Goal: Task Accomplishment & Management: Manage account settings

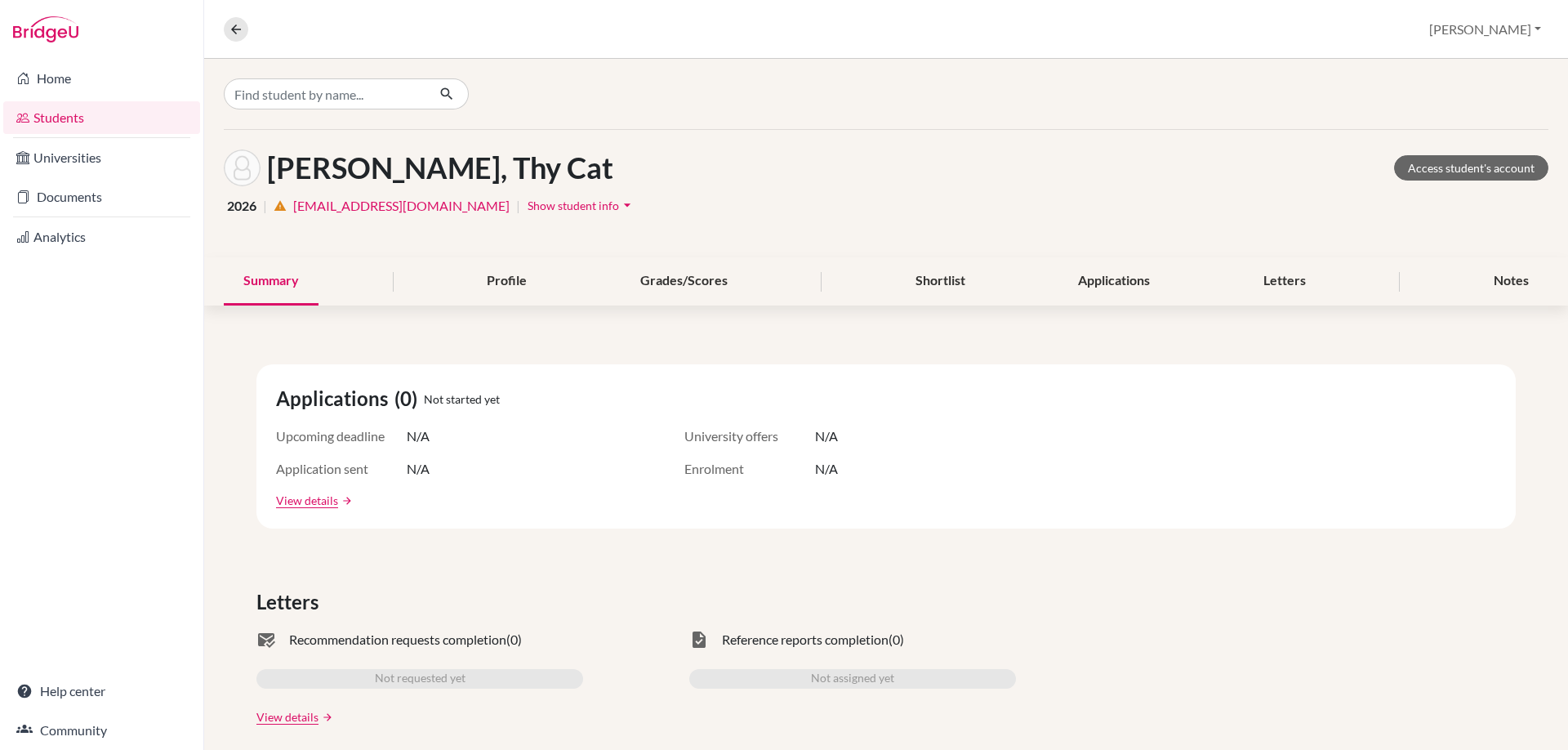
scroll to position [96, 0]
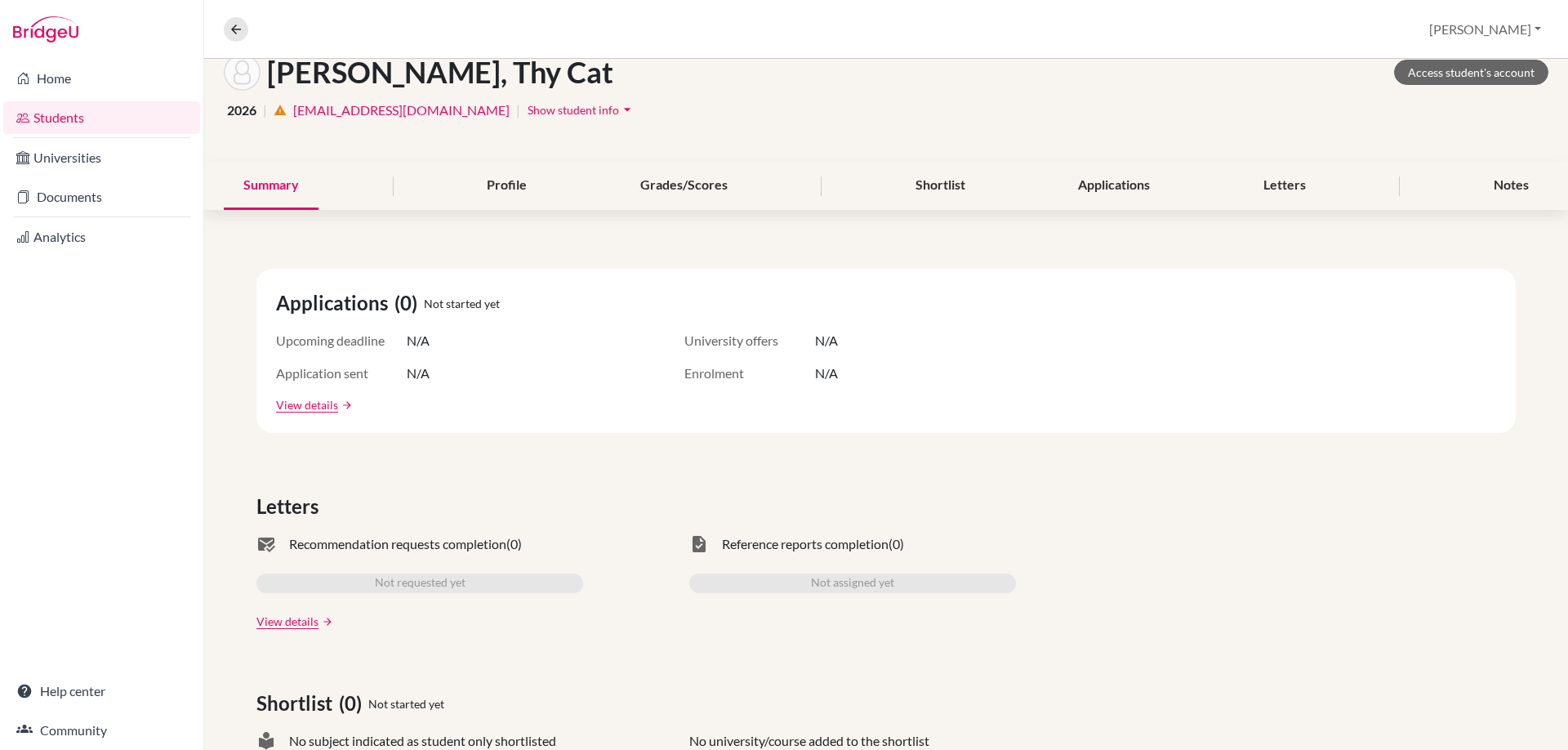
click at [65, 111] on link "Students" at bounding box center [102, 118] width 196 height 33
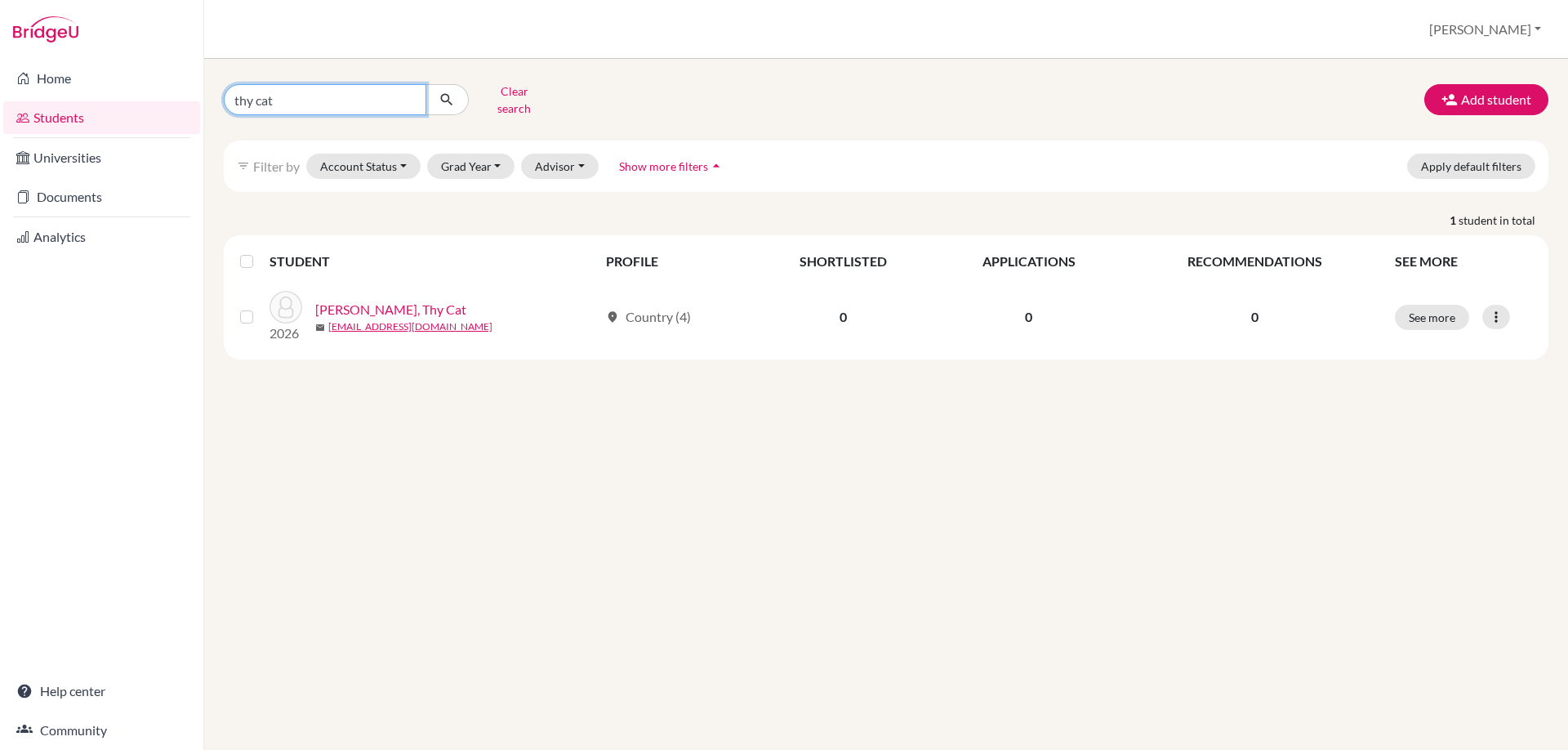
drag, startPoint x: 298, startPoint y: 92, endPoint x: 225, endPoint y: 90, distance: 73.0
click at [225, 90] on input "thy cat" at bounding box center [325, 99] width 202 height 31
type input "soomin"
click button "submit" at bounding box center [447, 99] width 44 height 31
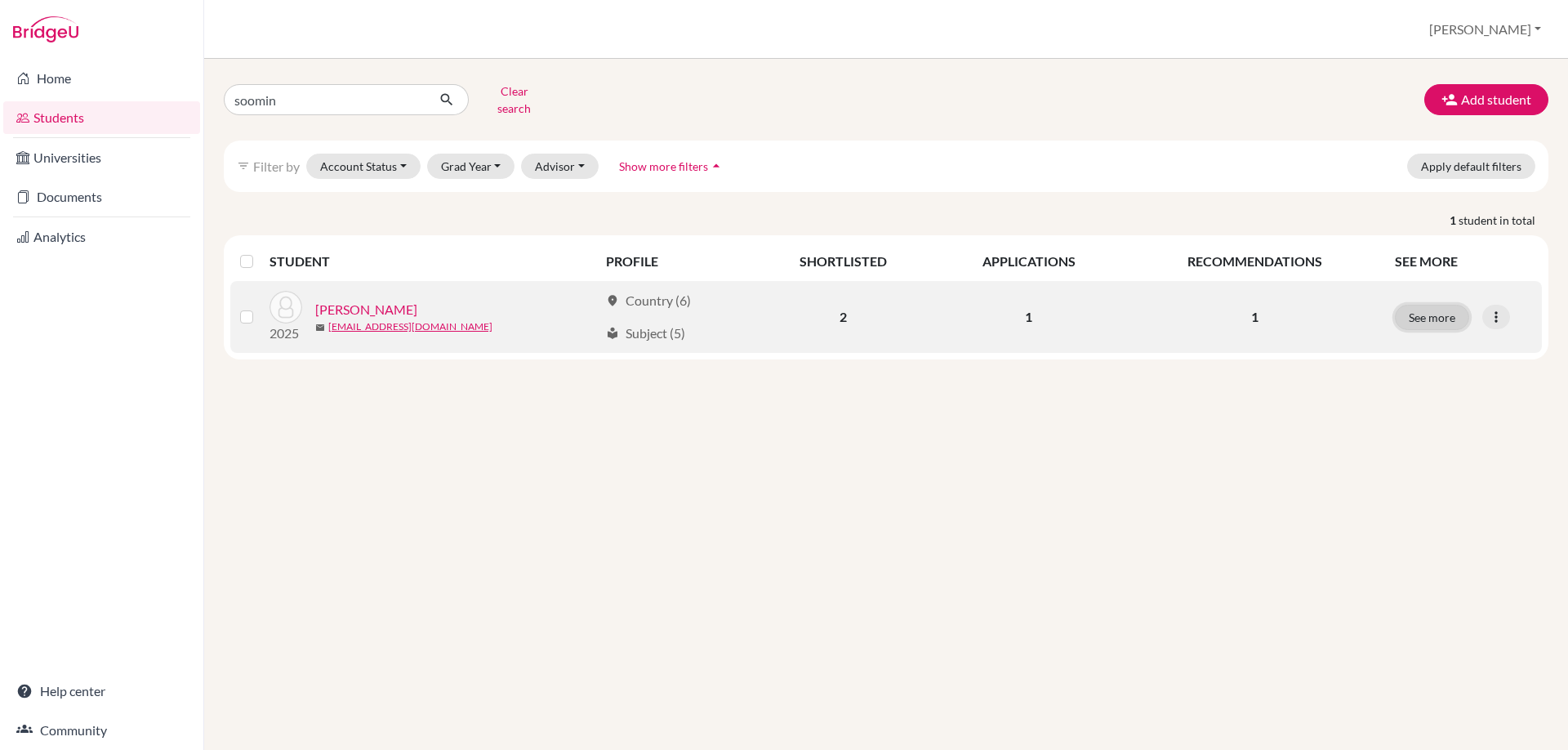
click at [1417, 305] on button "See more" at bounding box center [1432, 317] width 75 height 25
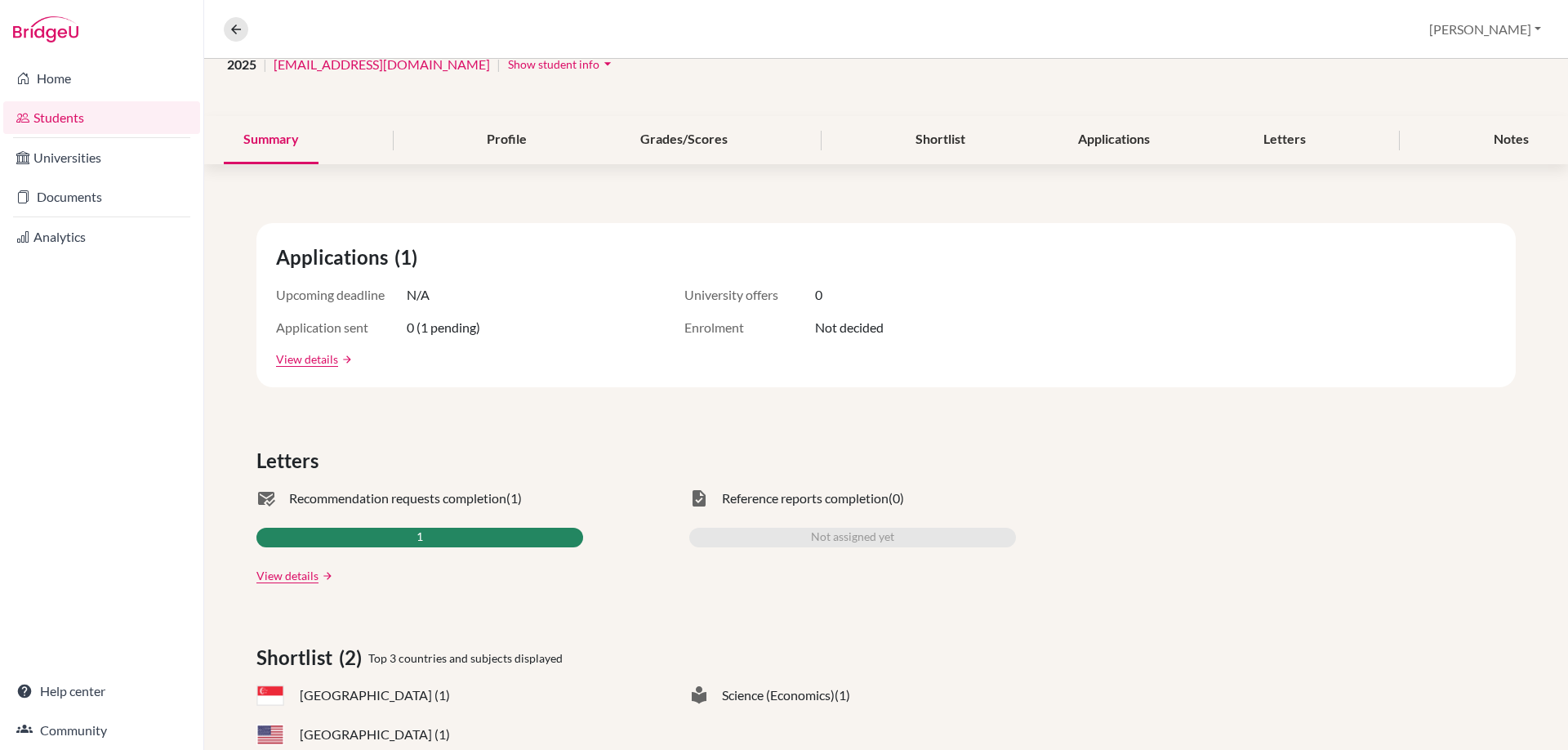
scroll to position [219, 0]
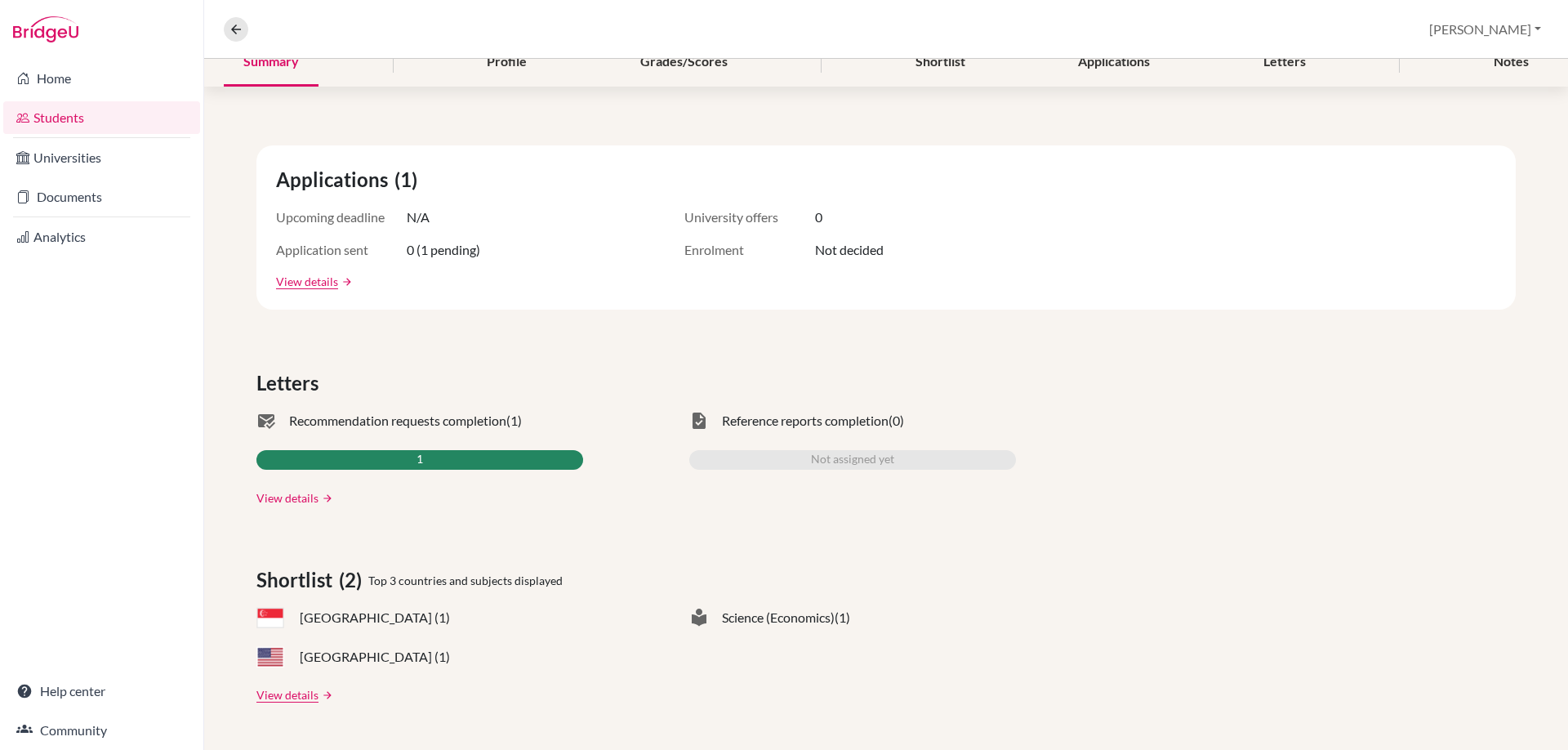
click at [287, 493] on link "View details" at bounding box center [287, 498] width 62 height 17
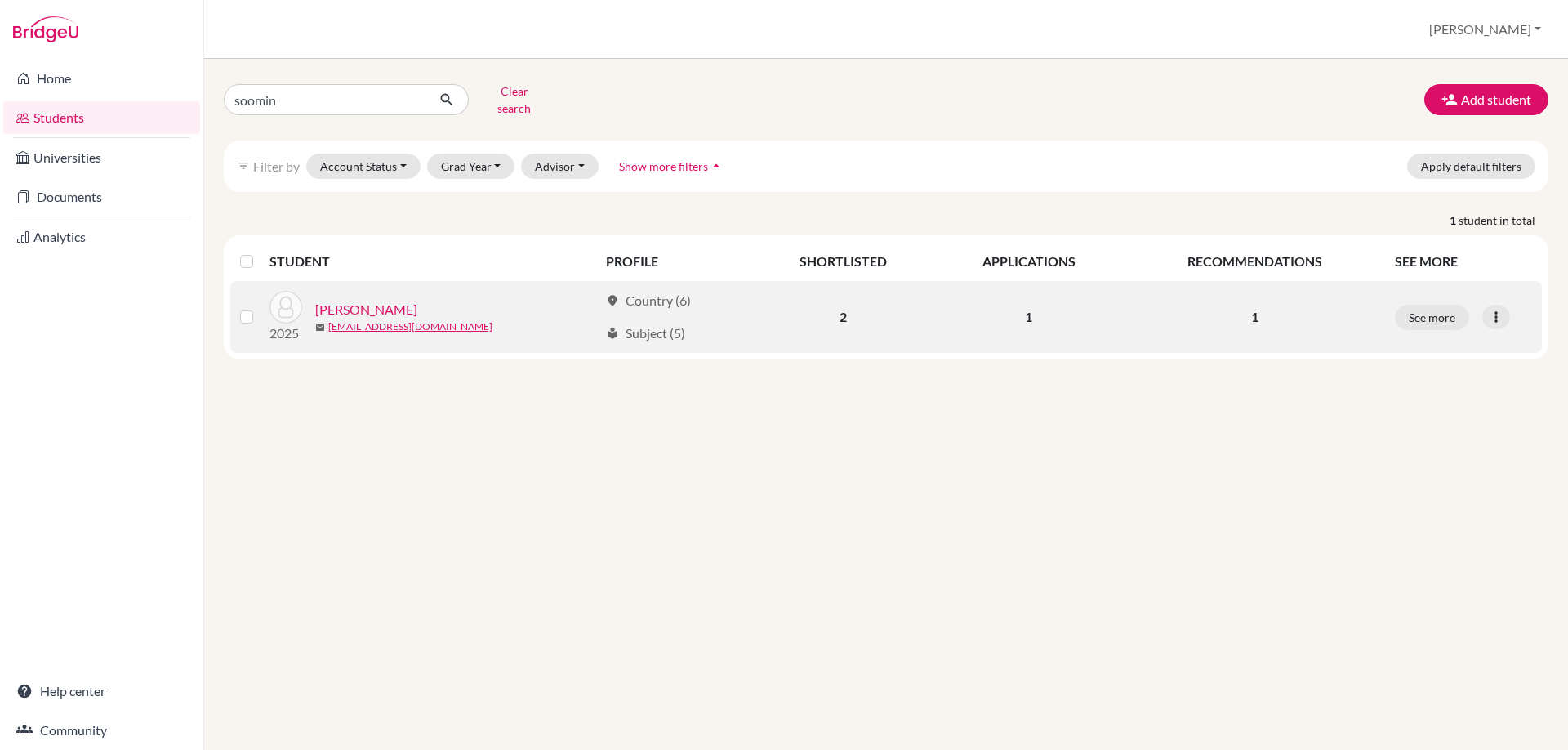
click at [382, 300] on link "[PERSON_NAME]" at bounding box center [367, 309] width 102 height 19
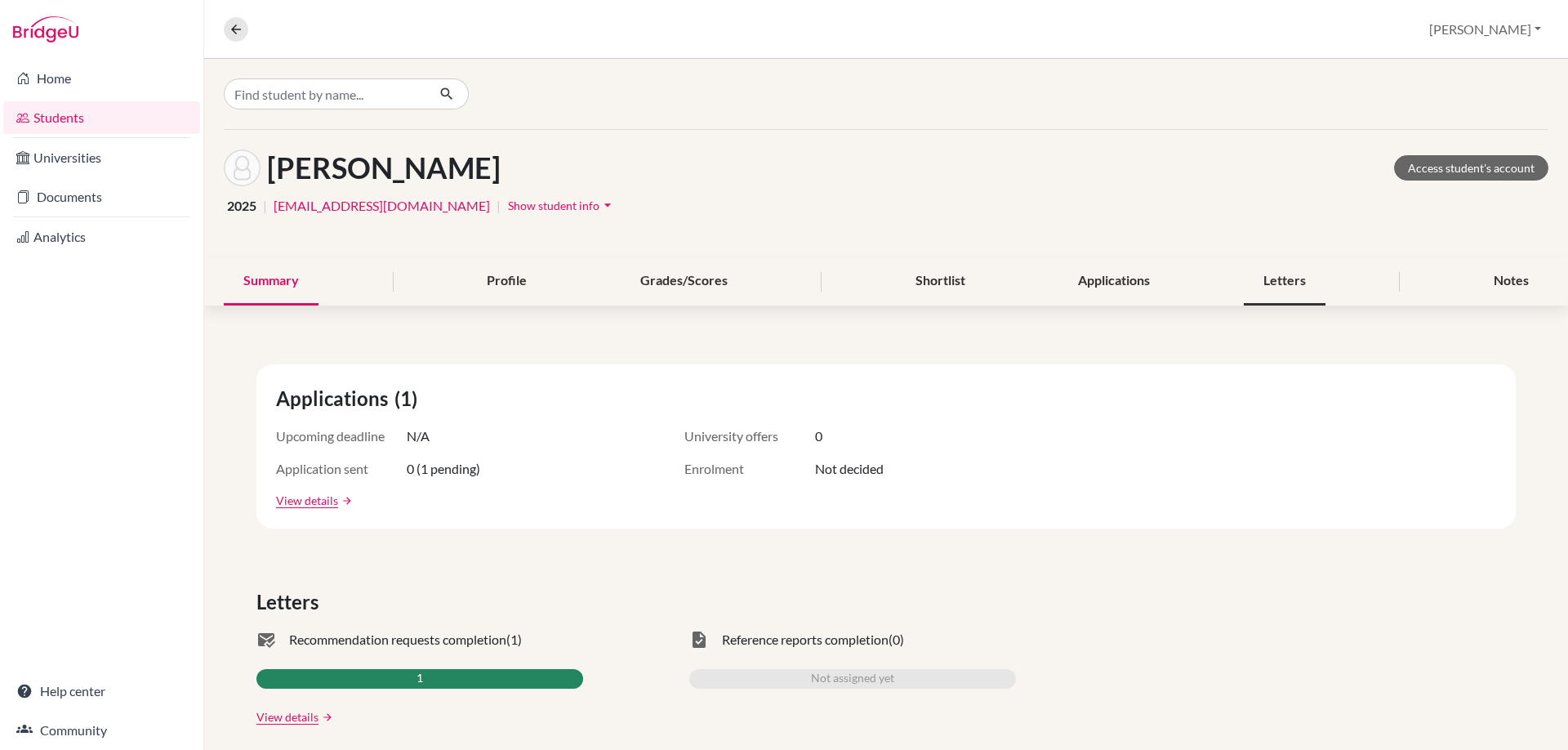
click at [1317, 283] on div "Letters" at bounding box center [1284, 281] width 81 height 48
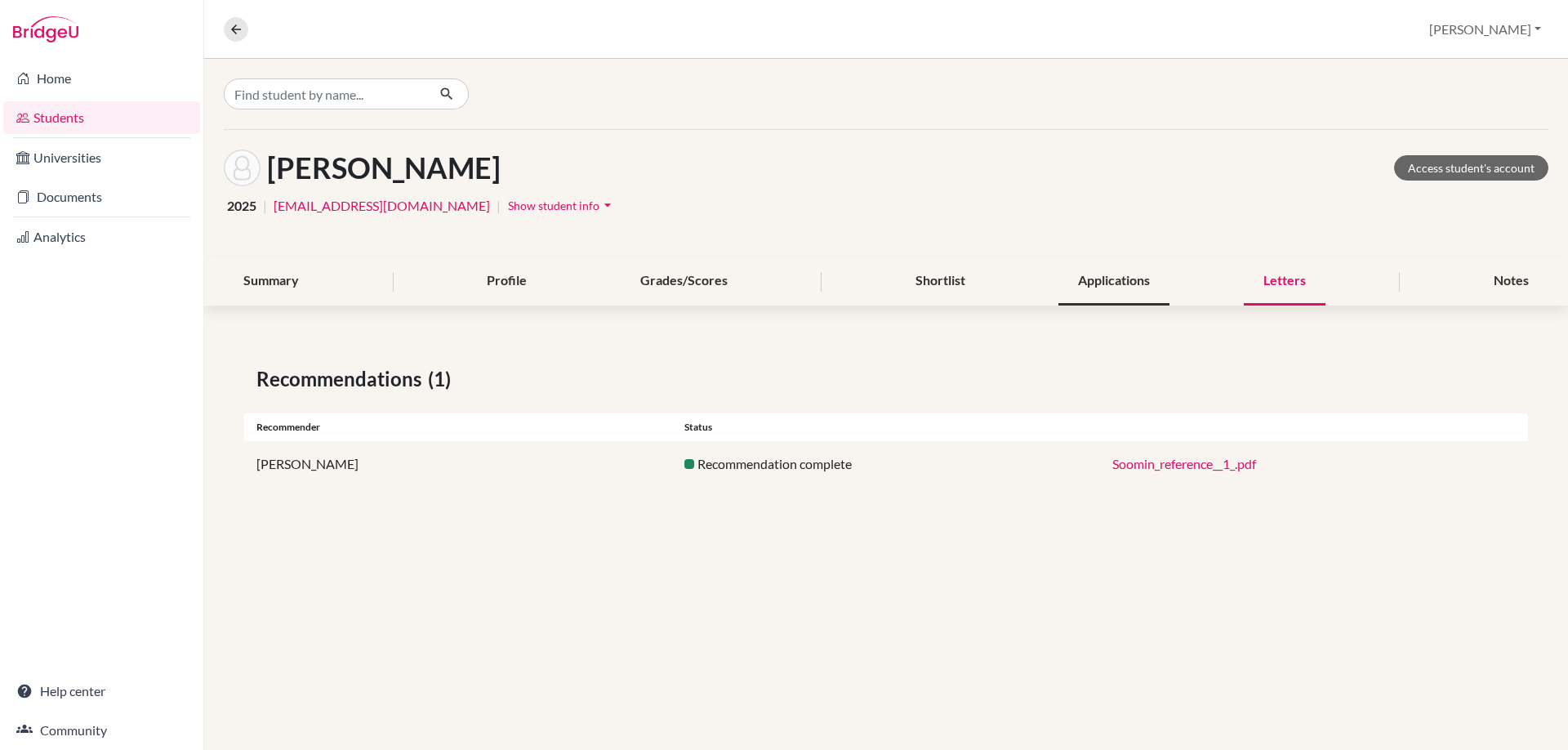
click at [1083, 288] on div "Applications" at bounding box center [1114, 281] width 111 height 48
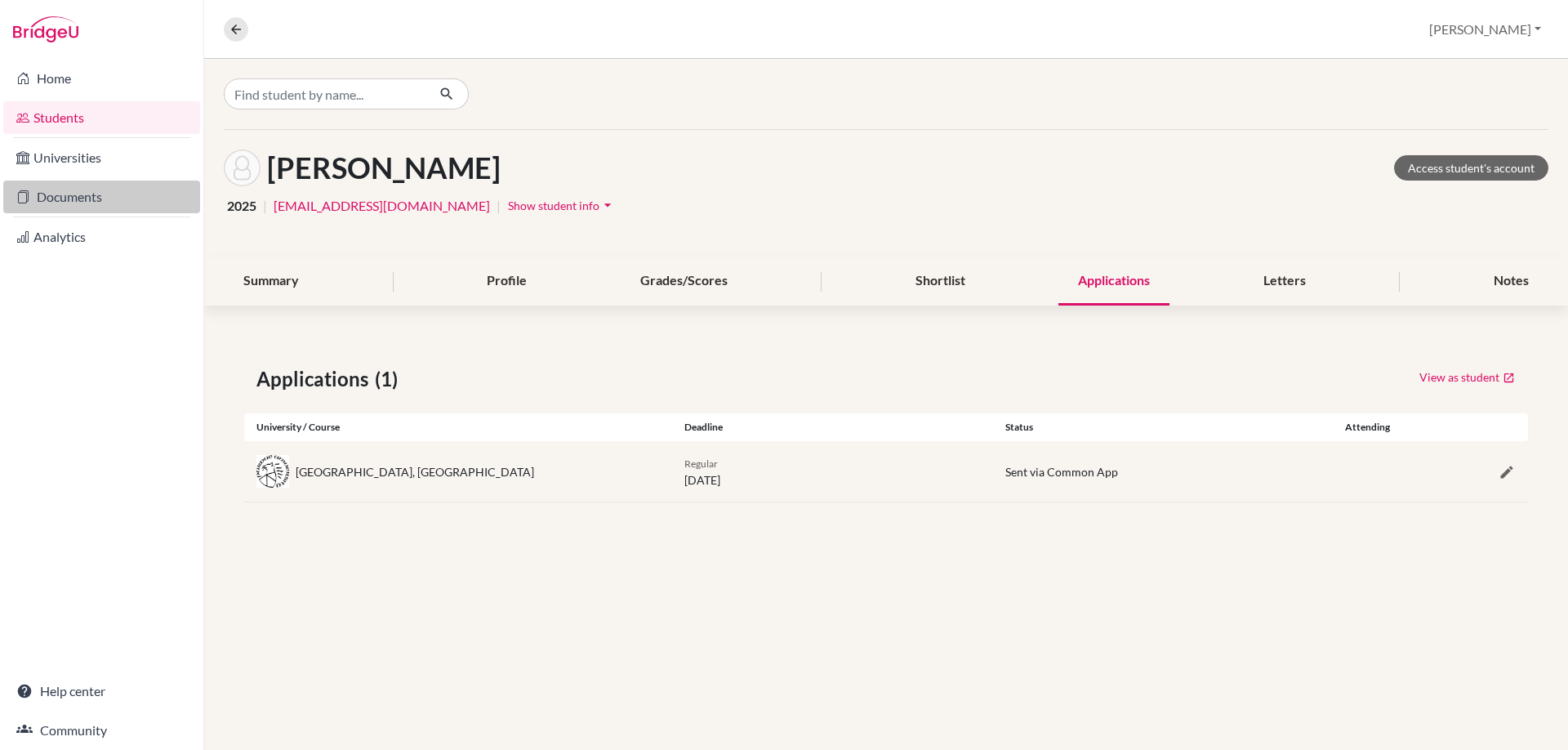
click at [63, 194] on link "Documents" at bounding box center [102, 197] width 196 height 33
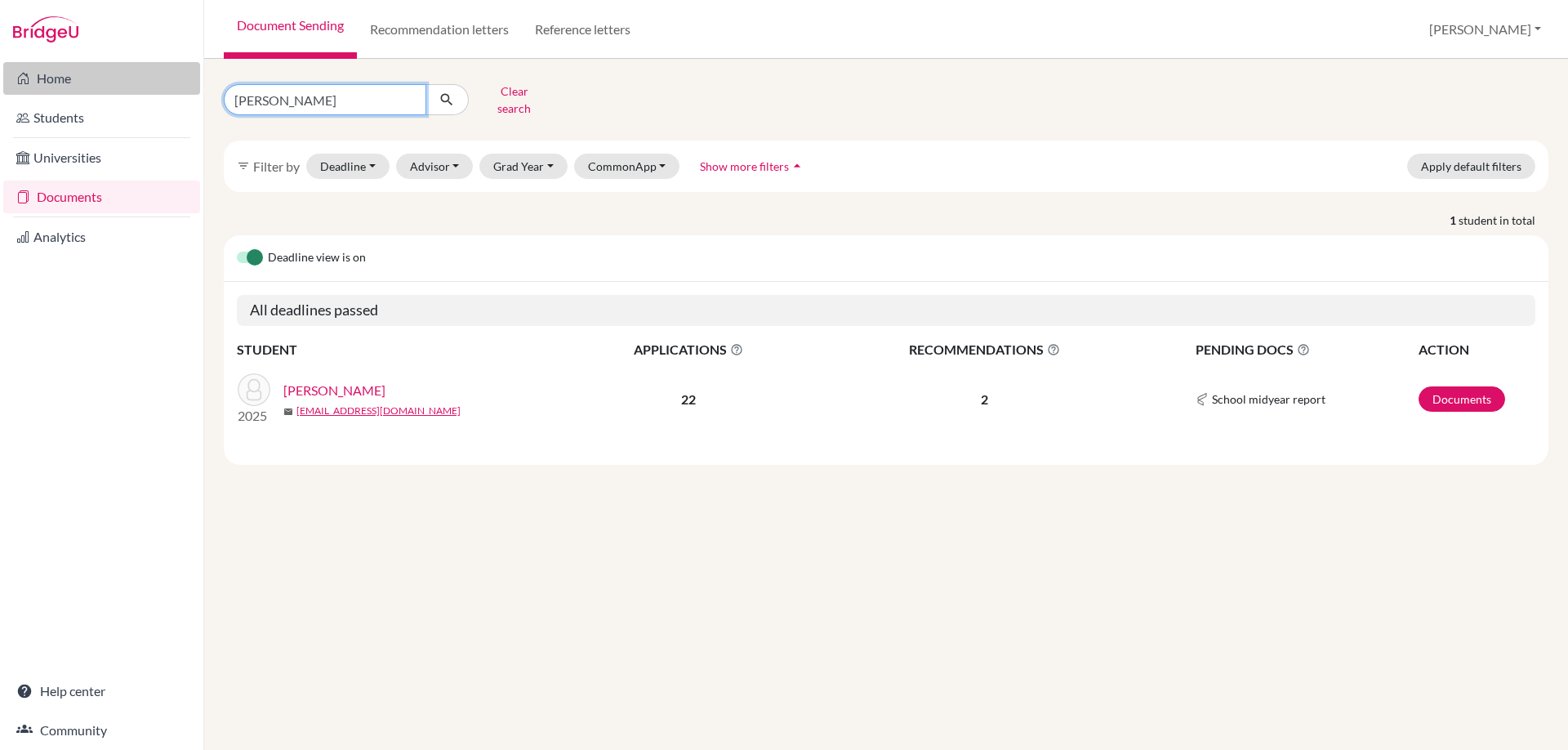
drag, startPoint x: 304, startPoint y: 99, endPoint x: 78, endPoint y: 71, distance: 227.7
click at [83, 73] on div "Home Students Universities Documents Analytics Help center Community Document S…" at bounding box center [784, 375] width 1568 height 750
type input "soomin"
click button "submit" at bounding box center [447, 99] width 44 height 31
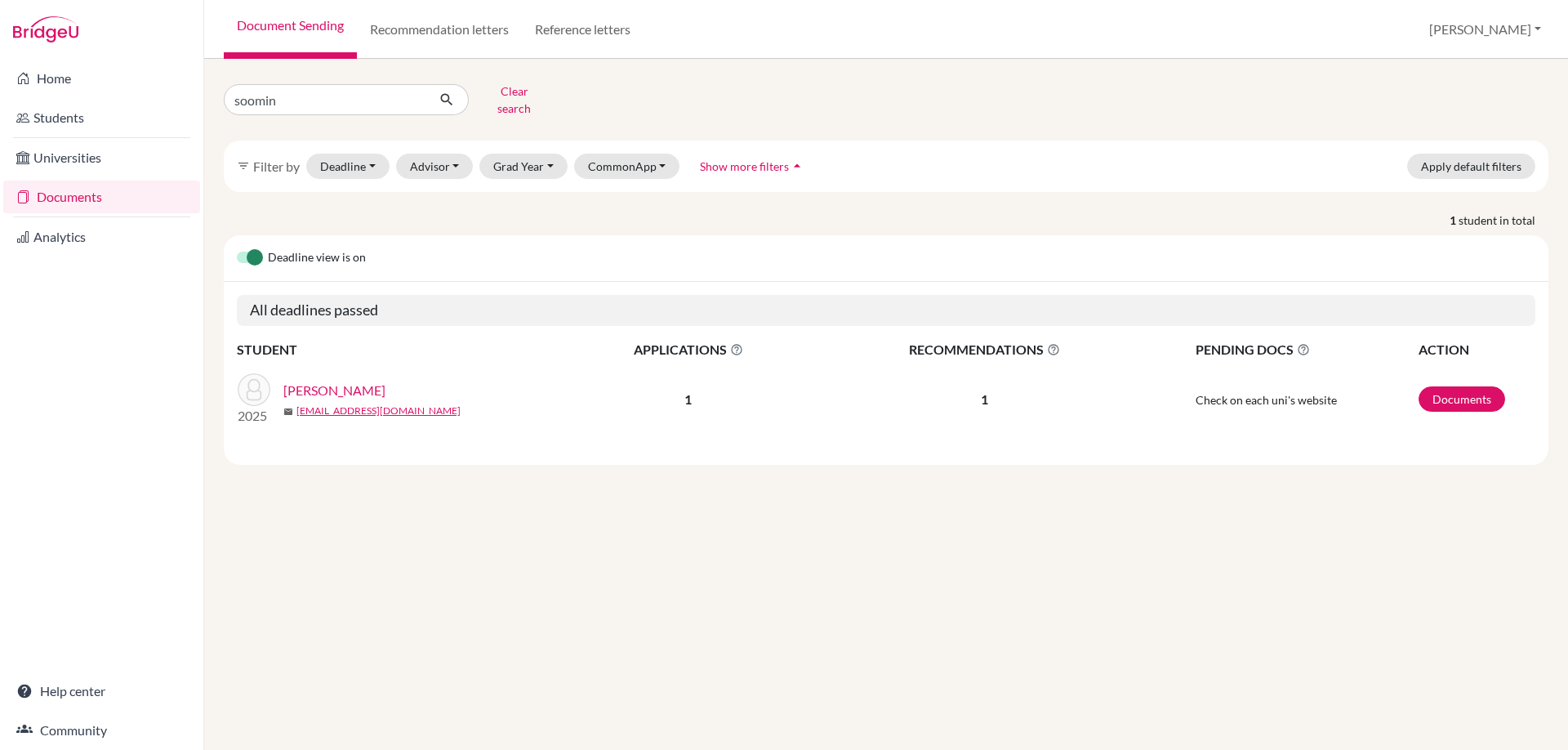
click at [312, 380] on link "[PERSON_NAME]" at bounding box center [335, 390] width 102 height 19
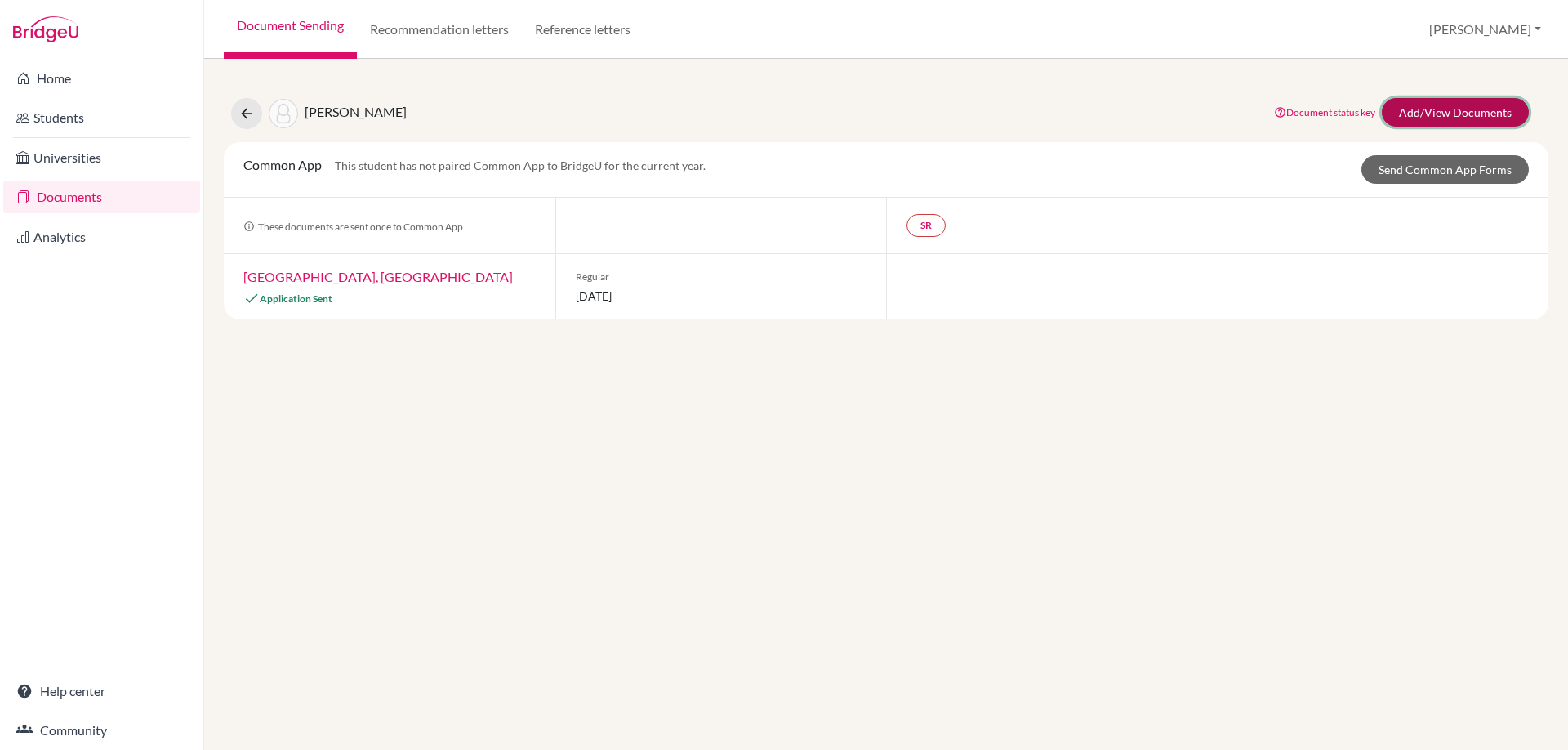
click at [1444, 118] on link "Add/View Documents" at bounding box center [1455, 113] width 147 height 29
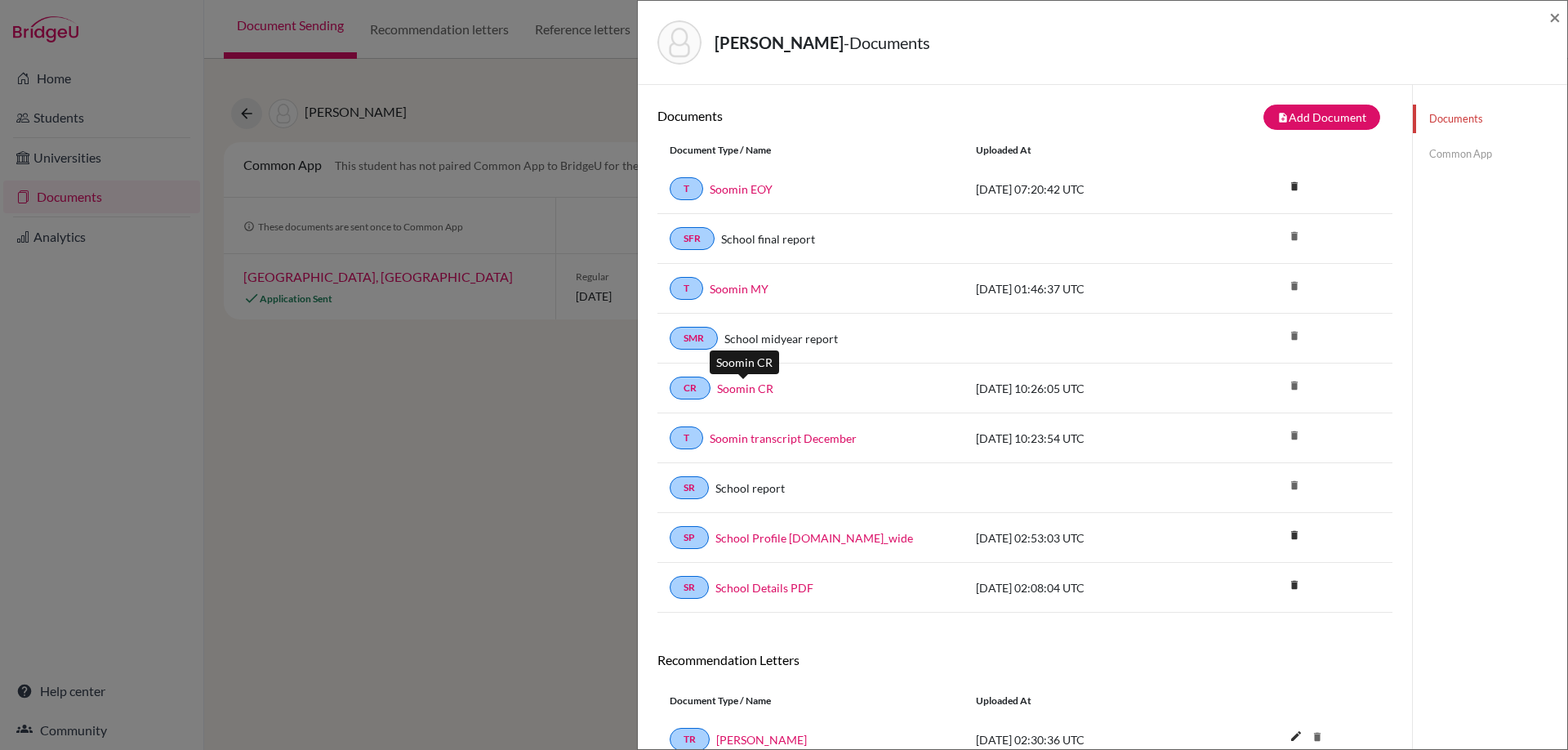
click at [747, 384] on link "Soomin CR" at bounding box center [745, 388] width 56 height 17
